Goal: Check status: Check status

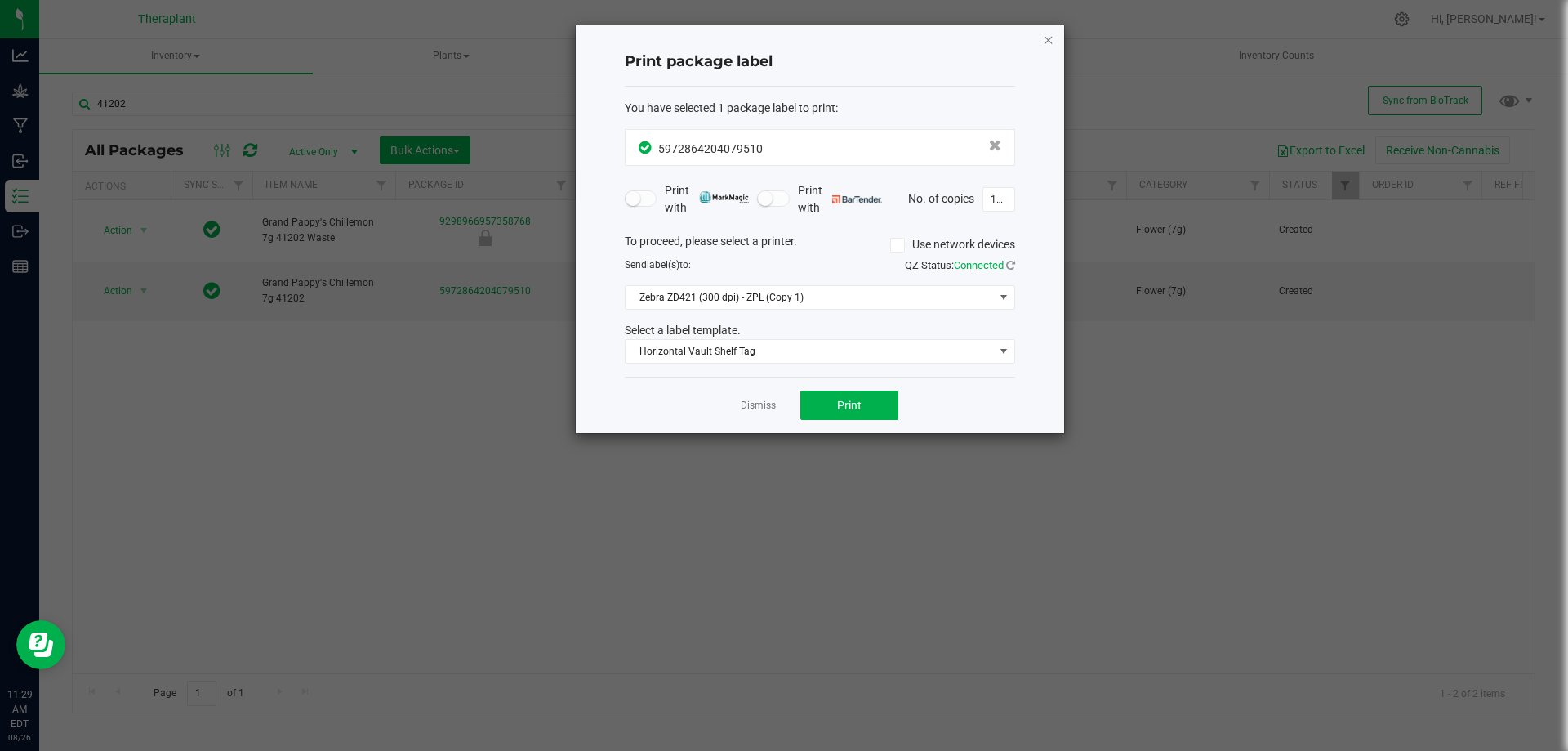
click at [1043, 38] on icon "button" at bounding box center [1048, 39] width 11 height 19
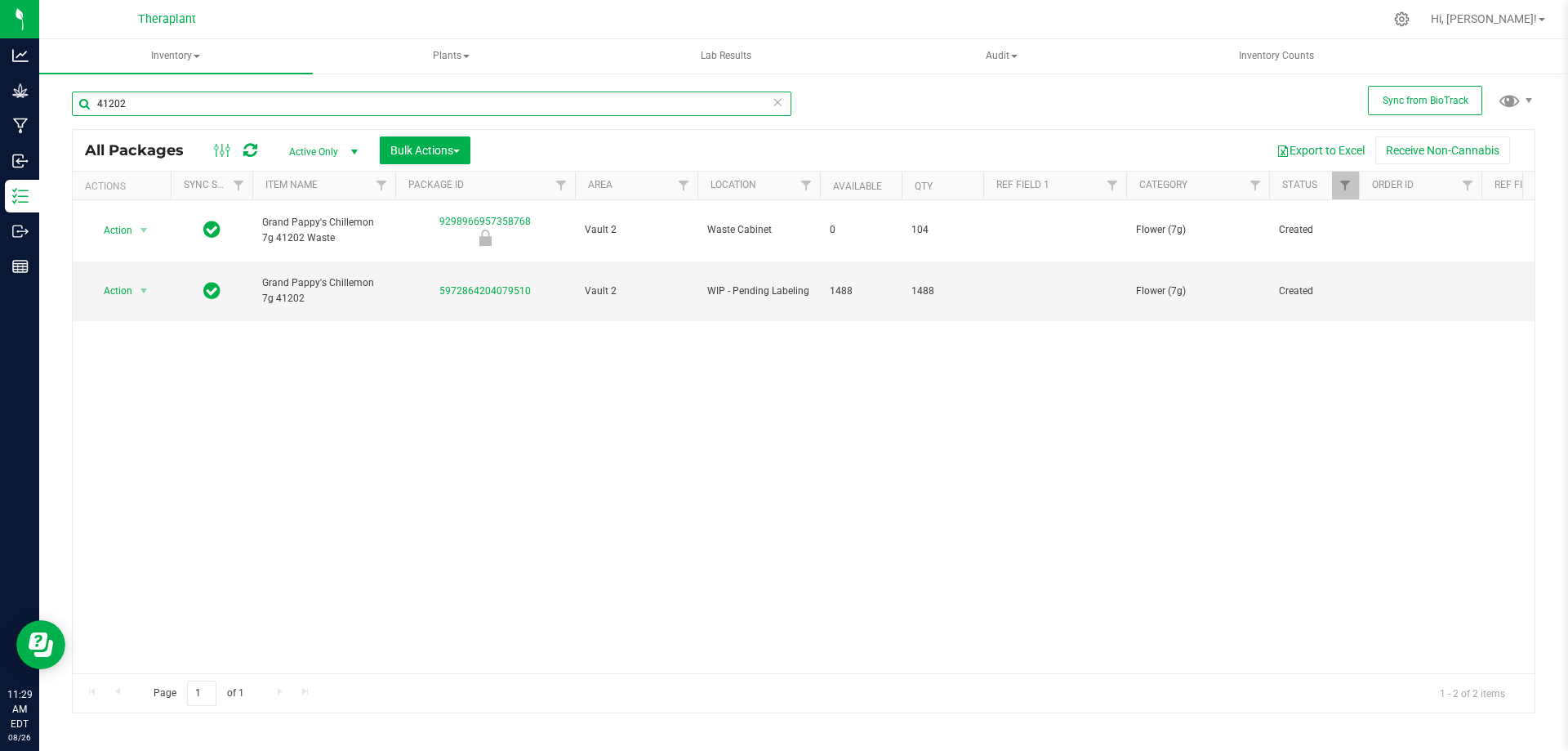
drag, startPoint x: 135, startPoint y: 106, endPoint x: 142, endPoint y: 115, distance: 11.4
click at [115, 118] on div "41202" at bounding box center [431, 110] width 719 height 38
type input "41220"
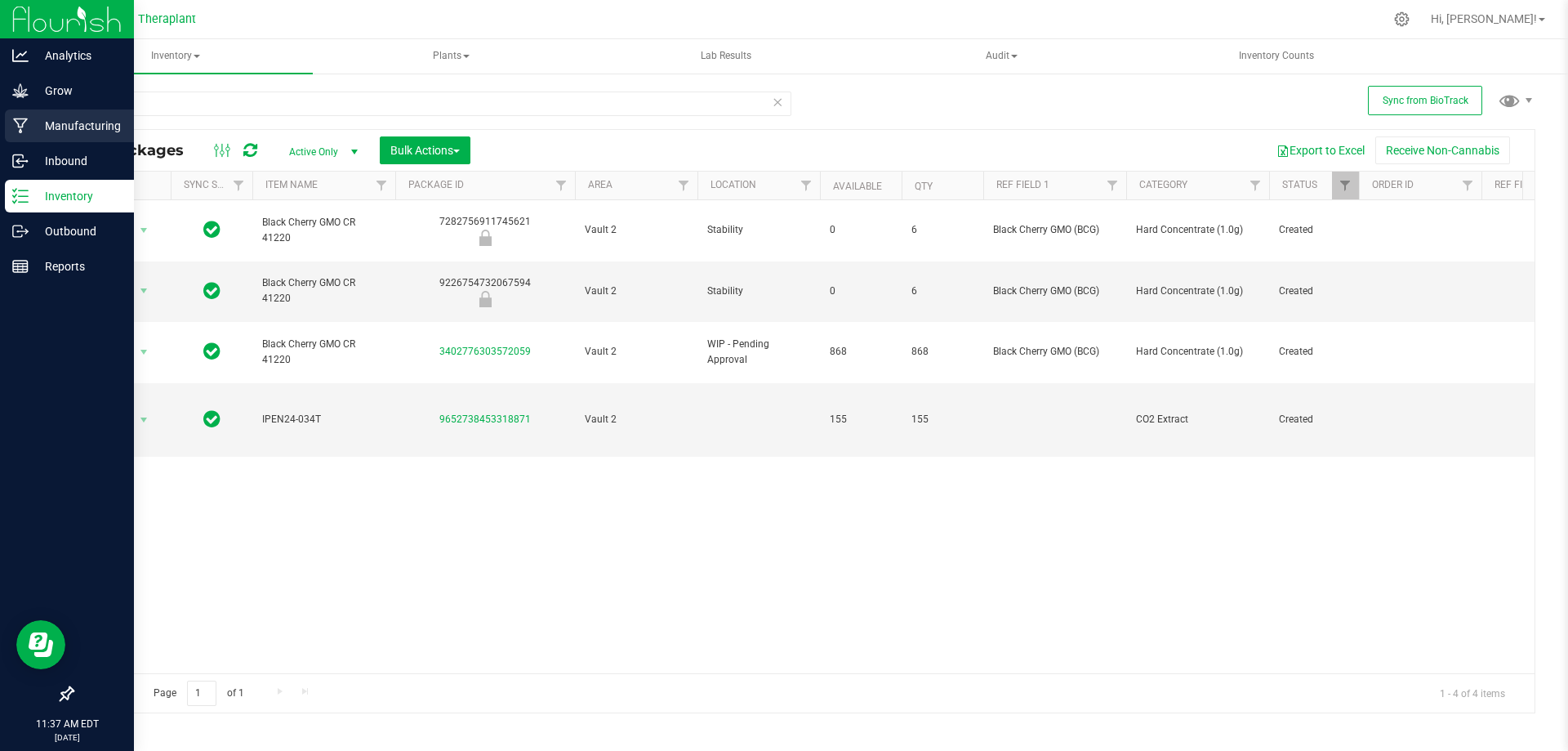
click at [60, 120] on p "Manufacturing" at bounding box center [77, 126] width 98 height 19
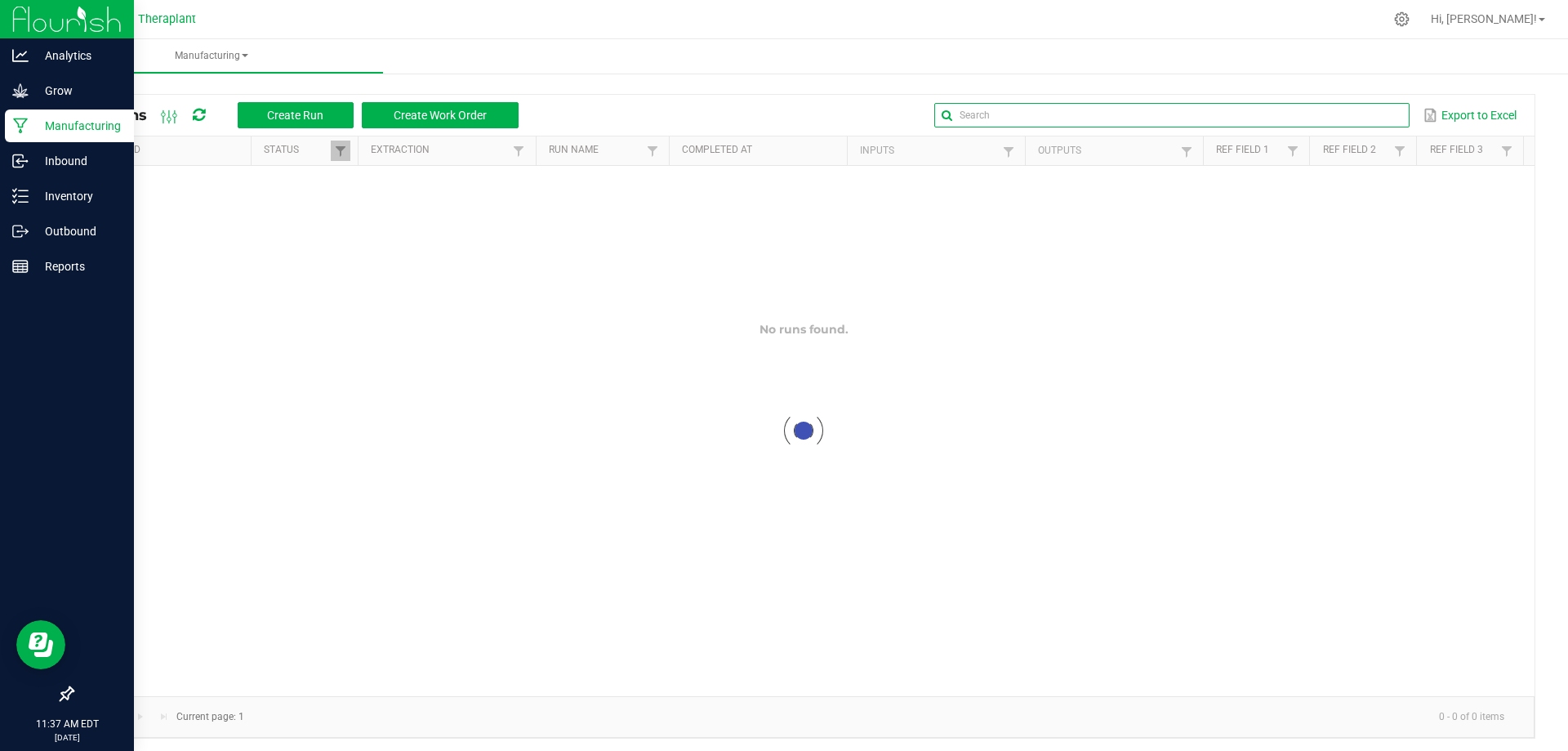
click at [1353, 106] on input "text" at bounding box center [1171, 115] width 475 height 25
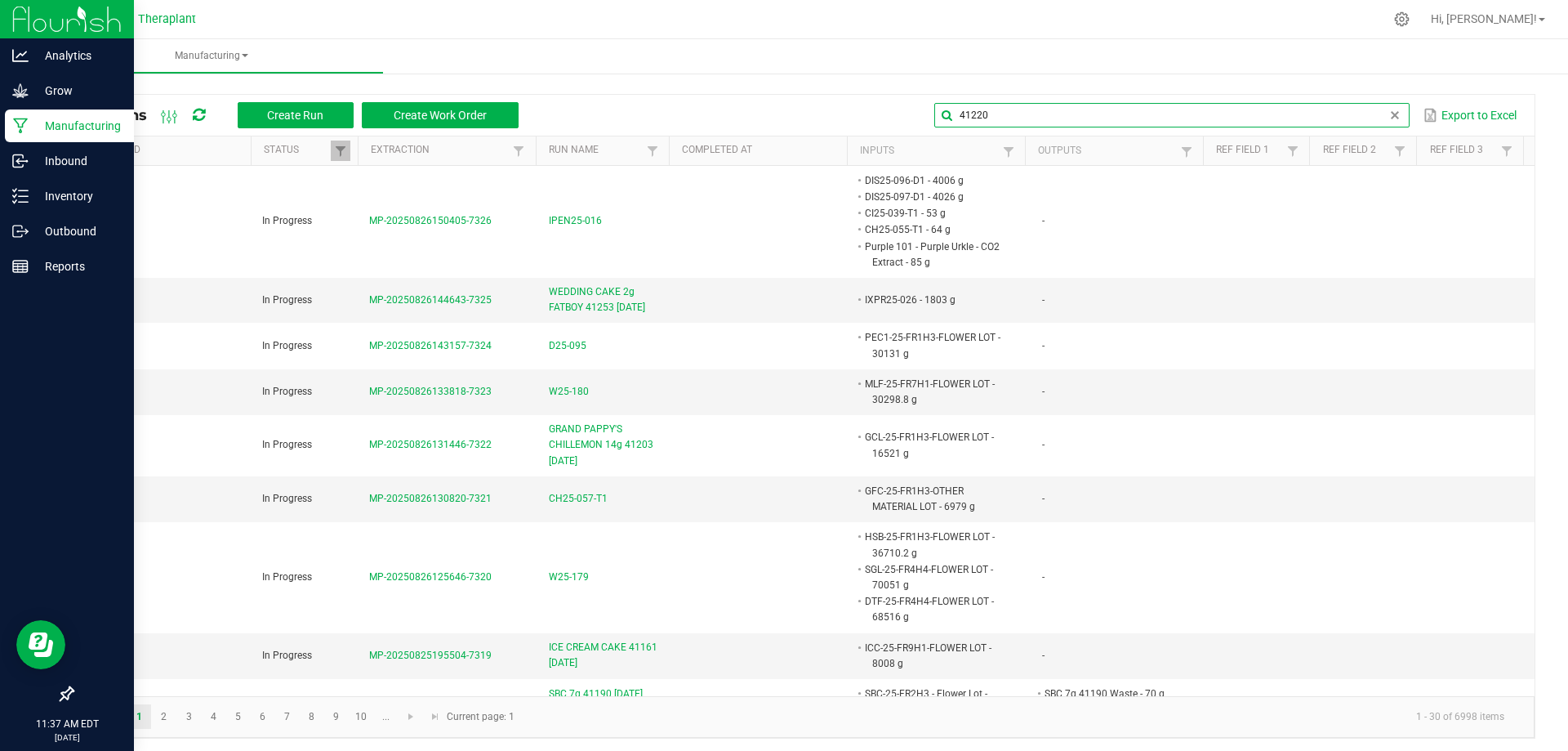
type input "41220"
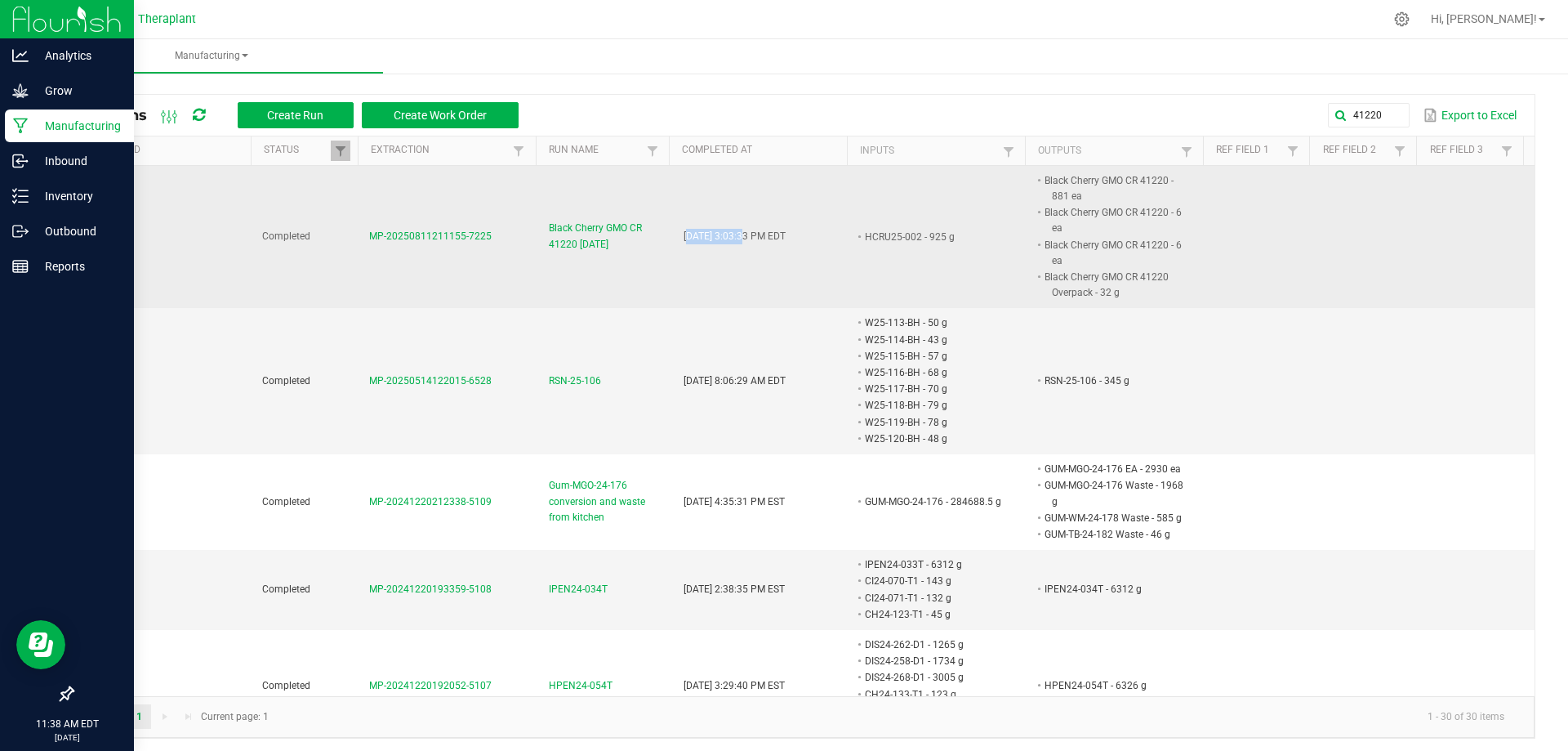
drag, startPoint x: 673, startPoint y: 235, endPoint x: 724, endPoint y: 248, distance: 52.6
click at [727, 250] on td "[DATE] 3:03:33 PM EDT" at bounding box center [763, 237] width 180 height 143
drag, startPoint x: 853, startPoint y: 237, endPoint x: 909, endPoint y: 242, distance: 56.2
click at [909, 242] on li "HCRU25-002 - 925 g" at bounding box center [933, 237] width 142 height 17
